Goal: Task Accomplishment & Management: Complete application form

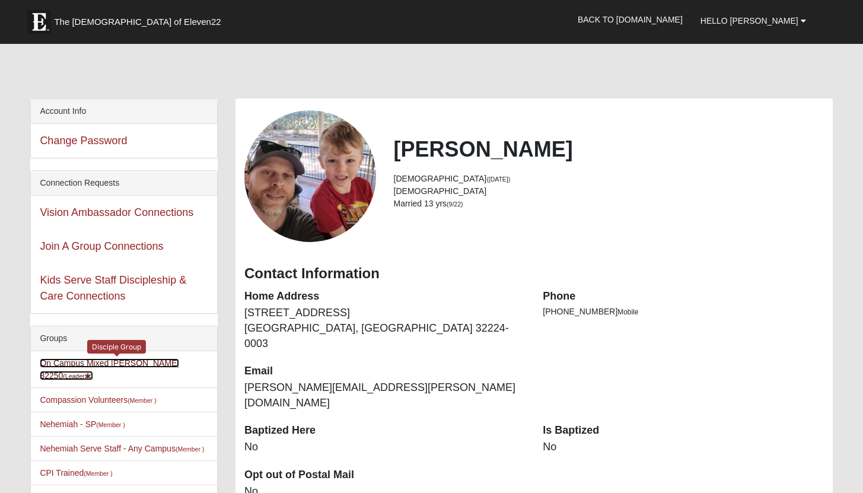
click at [117, 362] on link "On Campus Mixed [PERSON_NAME] 32250 (Leader )" at bounding box center [109, 369] width 139 height 22
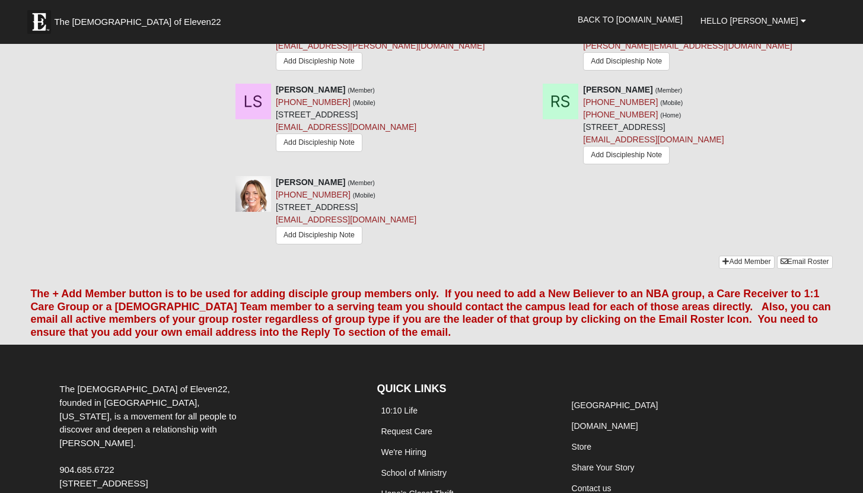
scroll to position [1273, 0]
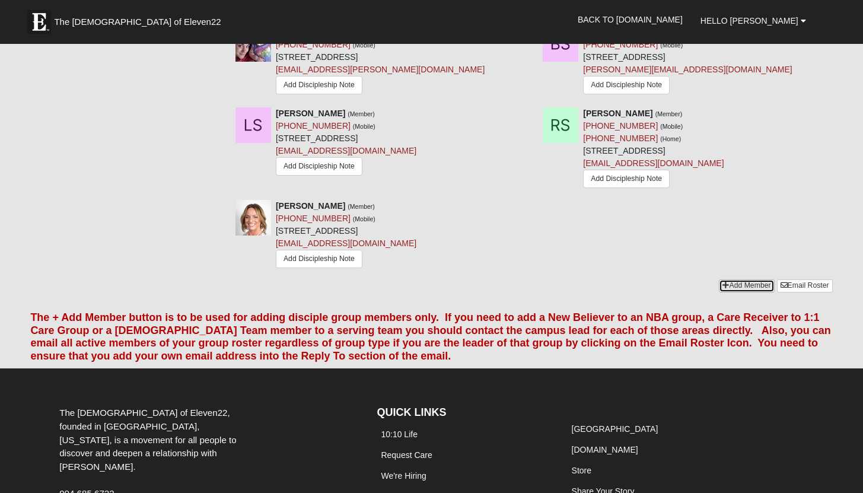
click at [741, 279] on link "Add Member" at bounding box center [746, 285] width 55 height 12
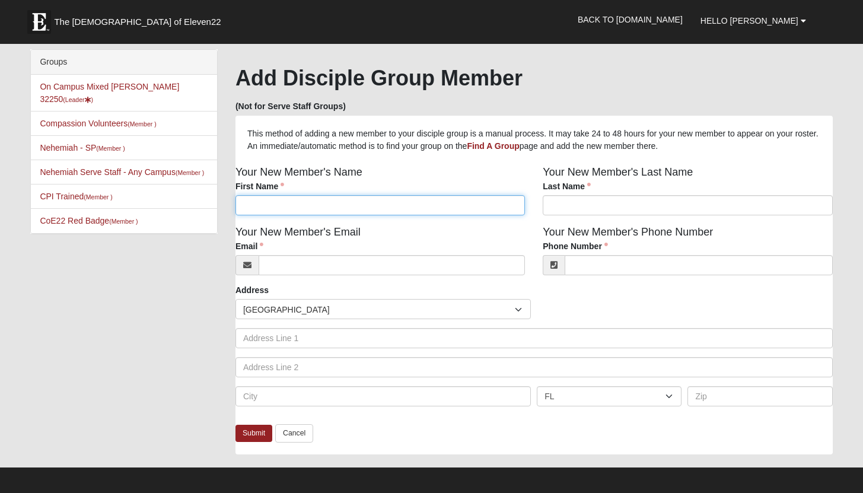
click at [422, 205] on input "First Name" at bounding box center [381, 205] width 290 height 20
type input "Aaron"
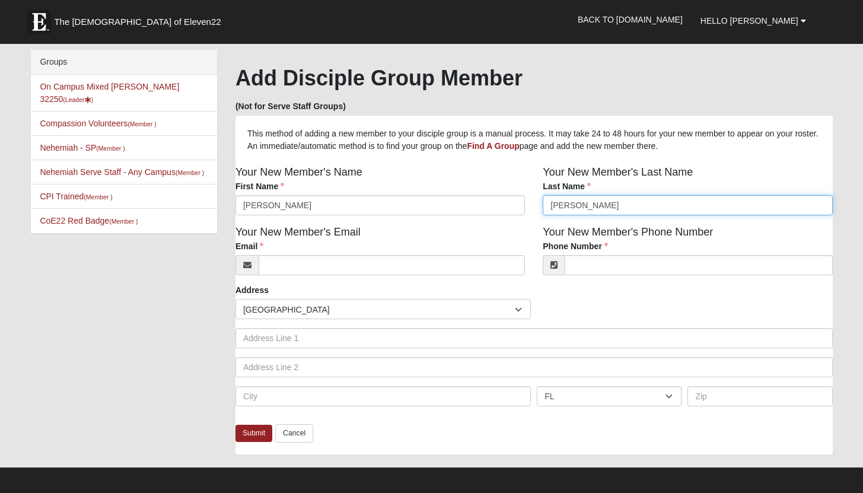
type input "Seiger"
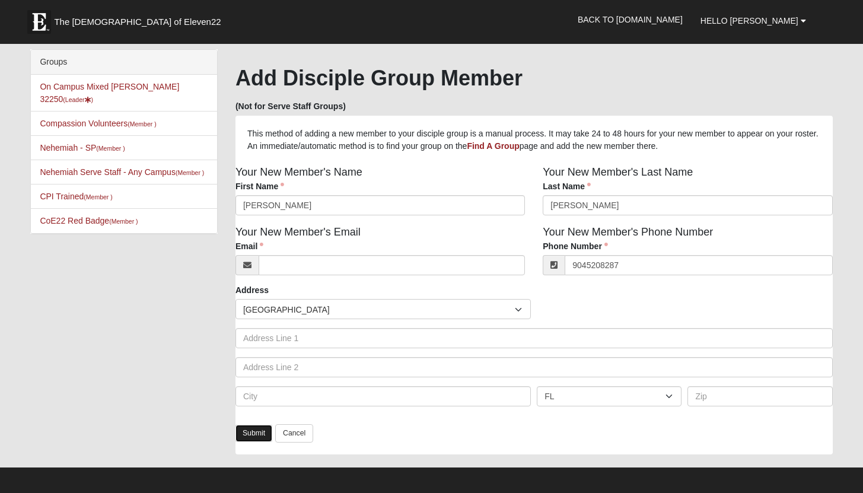
type input "[PHONE_NUMBER]"
click at [252, 438] on link "Submit" at bounding box center [254, 433] width 37 height 17
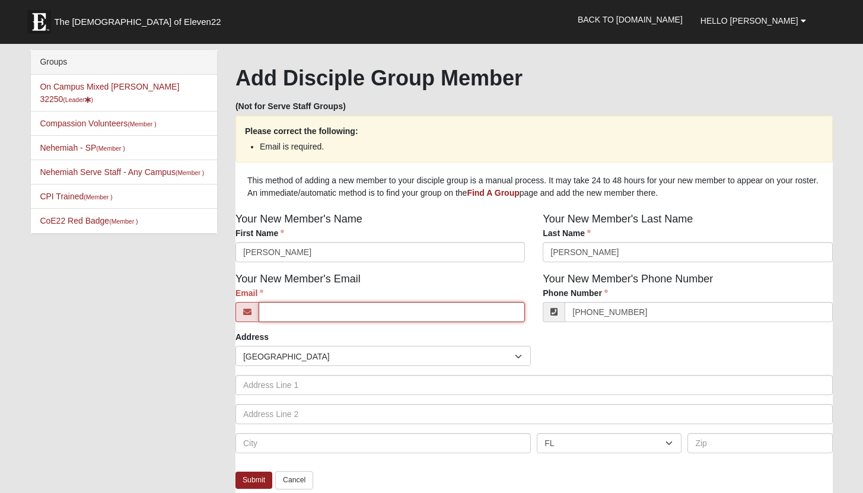
click at [318, 316] on input "Email" at bounding box center [392, 312] width 266 height 20
type input "paulinehodgkins@att.net"
click at [635, 352] on div "Countries United States ------------------------ Afghanistan Aland Islands Alba…" at bounding box center [534, 356] width 603 height 20
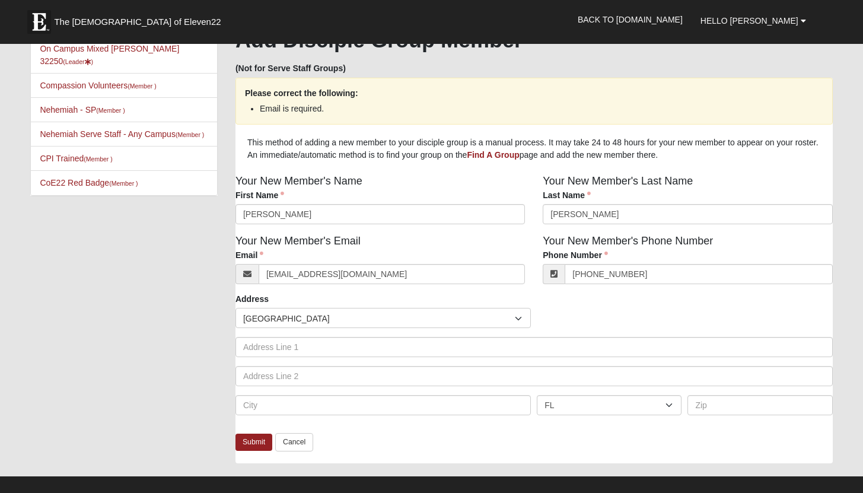
scroll to position [149, 0]
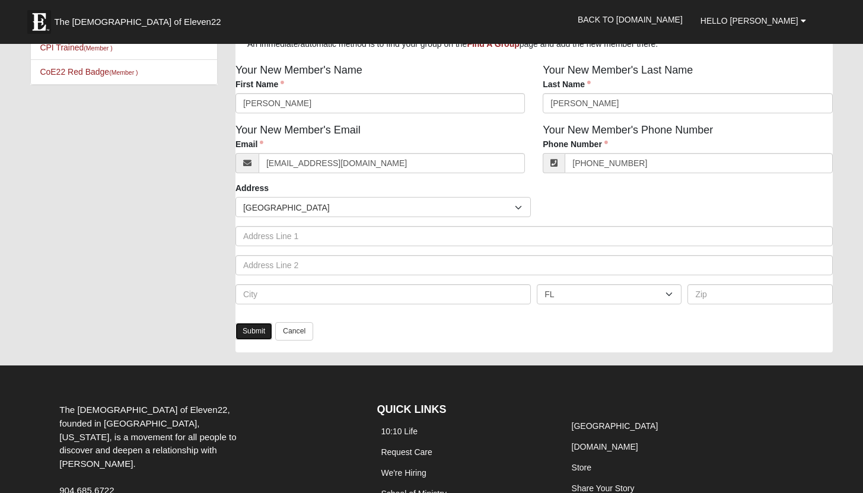
click at [249, 334] on link "Submit" at bounding box center [254, 331] width 37 height 17
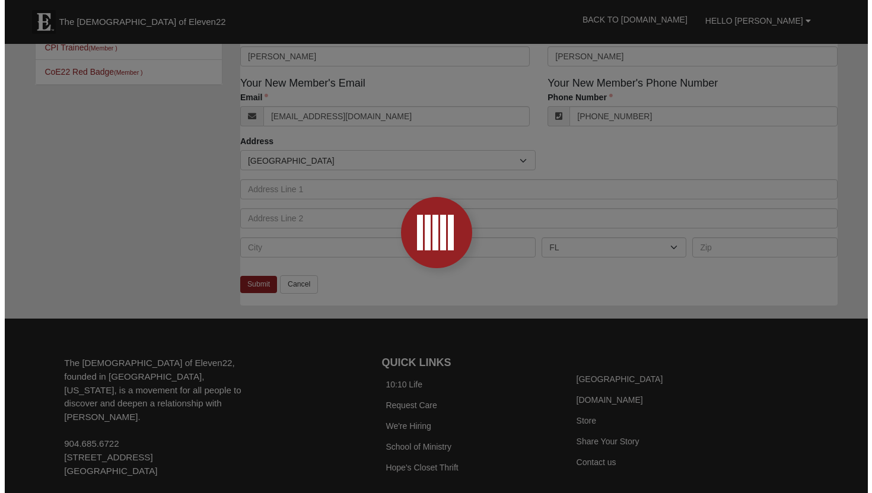
scroll to position [0, 0]
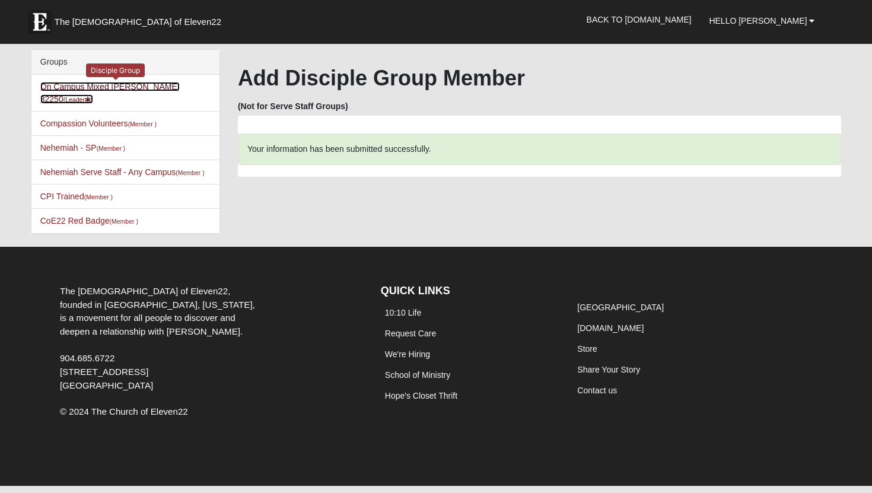
click at [130, 88] on link "On Campus Mixed Mohr 32250 (Leader )" at bounding box center [109, 93] width 139 height 22
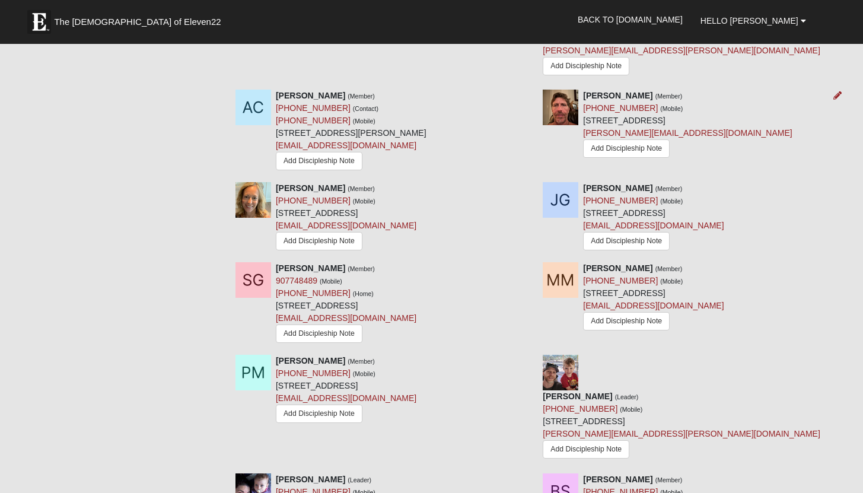
scroll to position [1196, 0]
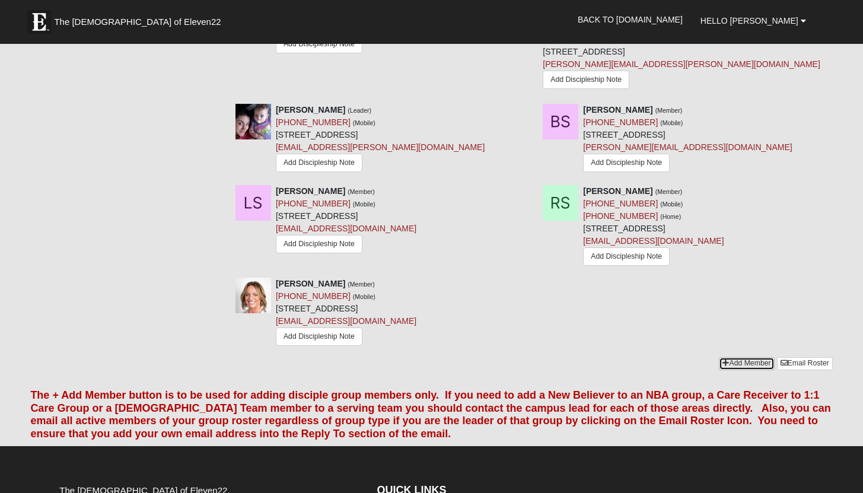
click at [747, 357] on link "Add Member" at bounding box center [746, 363] width 55 height 12
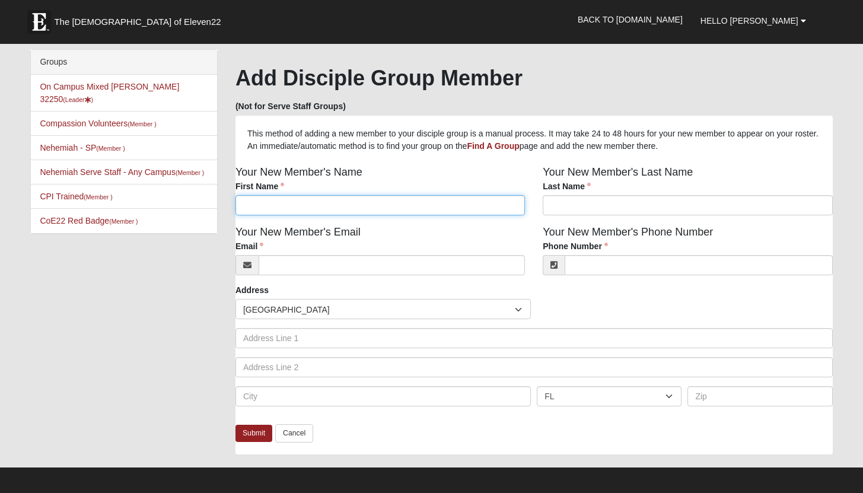
click at [405, 203] on input "First Name" at bounding box center [381, 205] width 290 height 20
type input "Aaron"
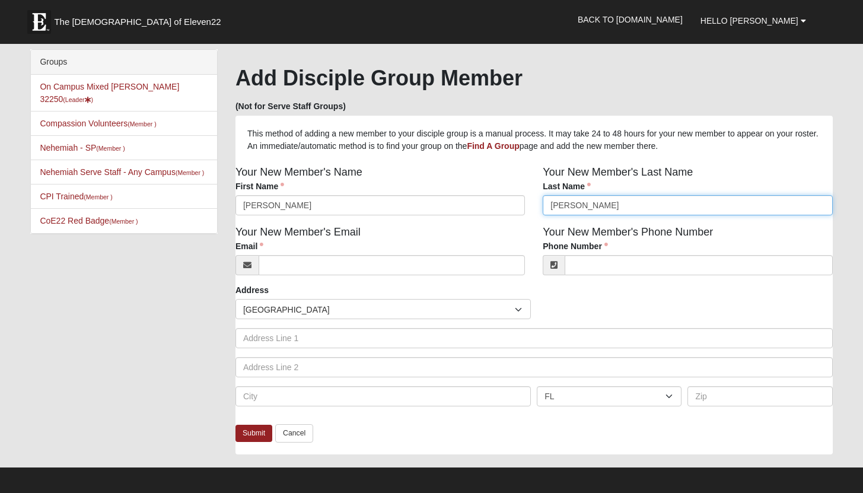
type input "Seiger"
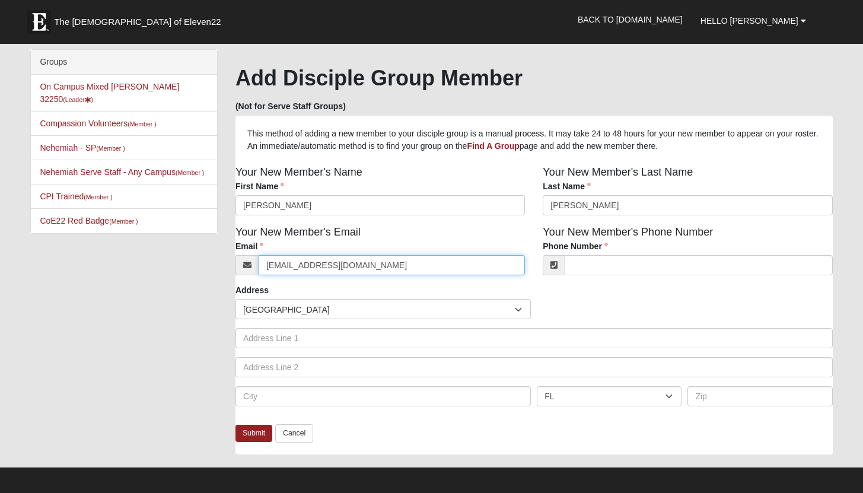
type input "aaronseiger@yahoo.com"
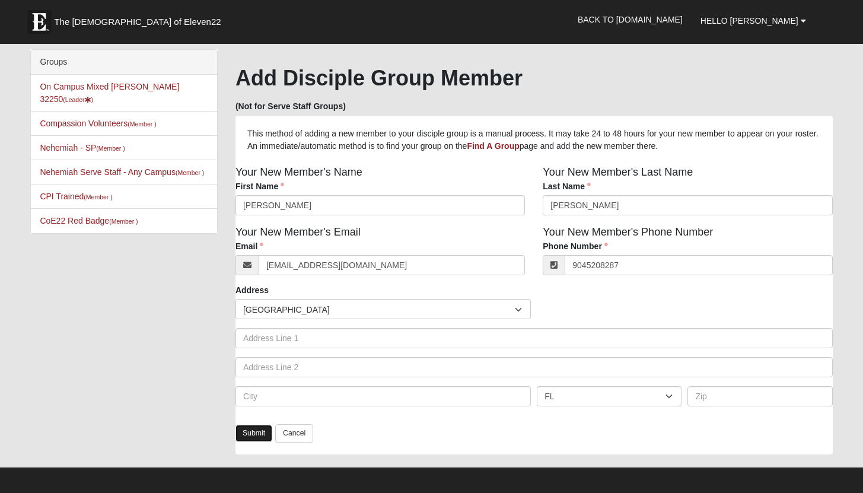
type input "(904) 520-8287"
click at [255, 436] on link "Submit" at bounding box center [254, 433] width 37 height 17
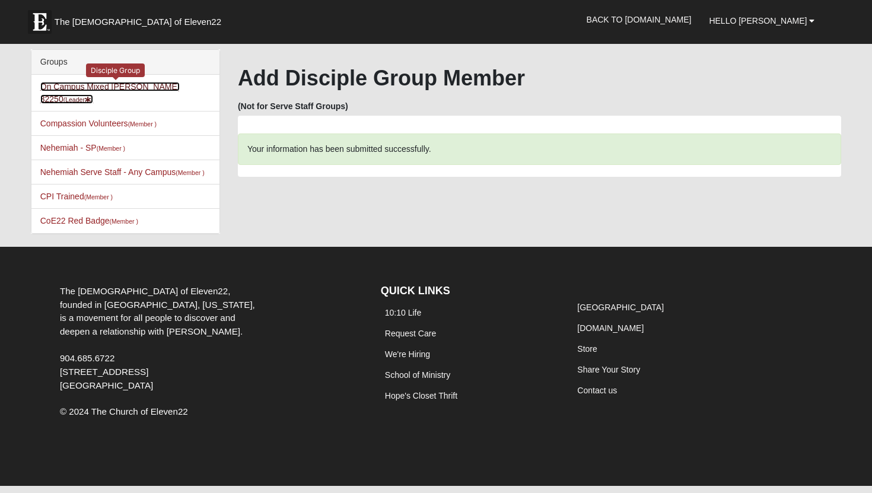
click at [107, 86] on link "On Campus Mixed Mohr 32250 (Leader )" at bounding box center [109, 93] width 139 height 22
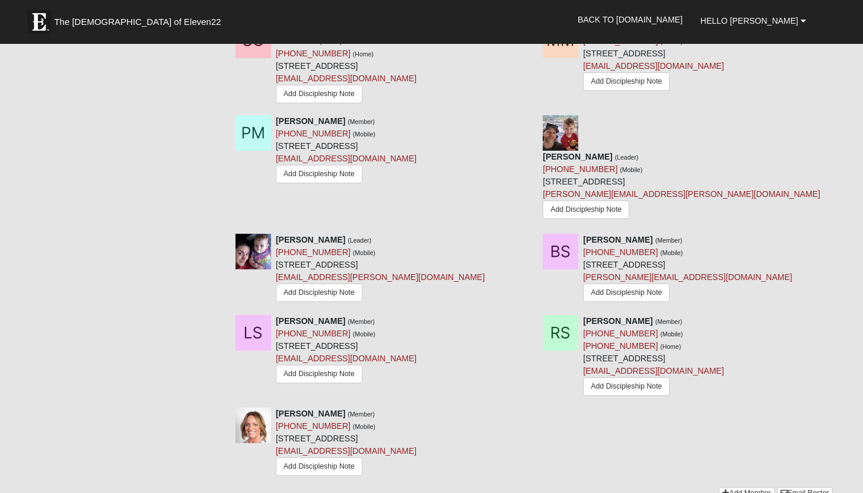
scroll to position [1076, 0]
